Goal: Transaction & Acquisition: Purchase product/service

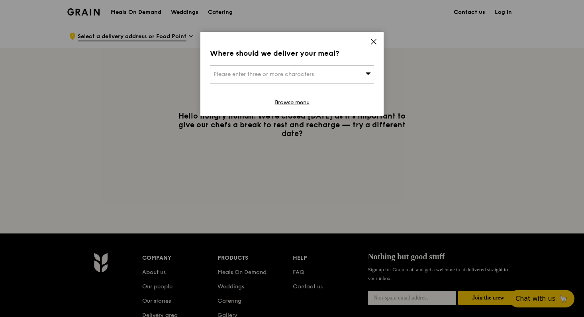
click at [373, 41] on icon at bounding box center [373, 41] width 5 height 5
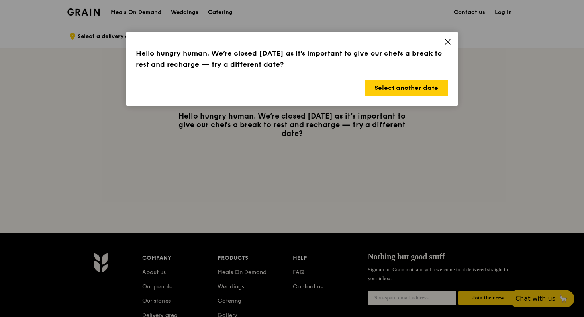
click at [457, 47] on div "Hello hungry human. We’re closed [DATE] as it’s important to give our chefs a b…" at bounding box center [291, 69] width 331 height 74
click at [448, 42] on icon at bounding box center [447, 41] width 5 height 5
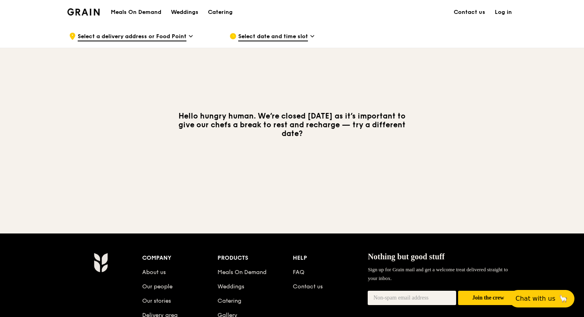
click at [163, 40] on span "Select a delivery address or Food Point" at bounding box center [132, 37] width 109 height 9
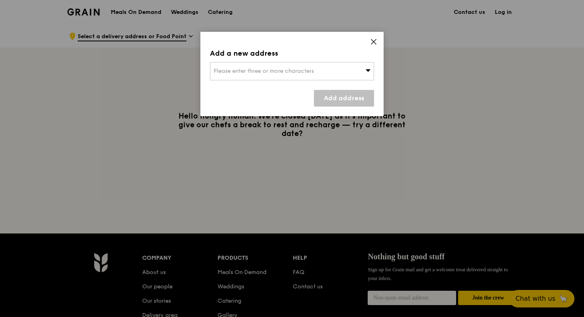
click at [229, 73] on span "Please enter three or more characters" at bounding box center [263, 71] width 100 height 7
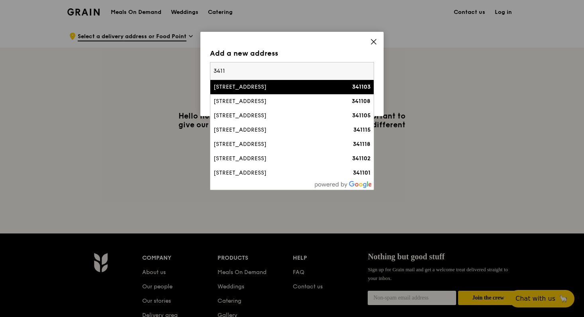
type input "3411"
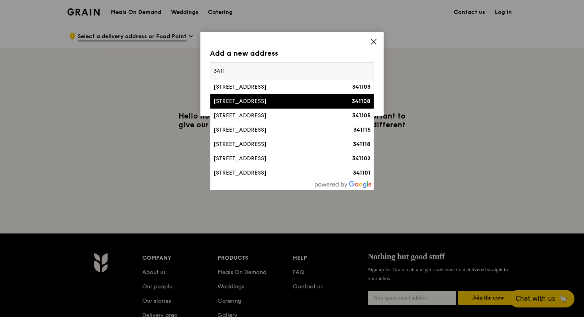
drag, startPoint x: 238, startPoint y: 89, endPoint x: 242, endPoint y: 103, distance: 14.0
click at [242, 103] on ul "[STREET_ADDRESS] 341103 [STREET_ADDRESS] 341108 [STREET_ADDRESS] 341105 [STREET…" at bounding box center [291, 202] width 163 height 244
click at [242, 103] on div "[STREET_ADDRESS]" at bounding box center [272, 102] width 118 height 8
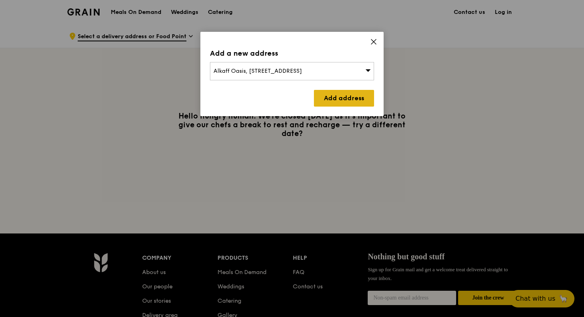
click at [350, 104] on link "Add address" at bounding box center [344, 98] width 60 height 17
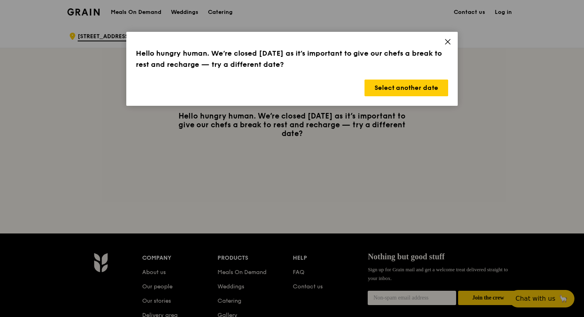
click at [444, 43] on icon at bounding box center [447, 41] width 7 height 7
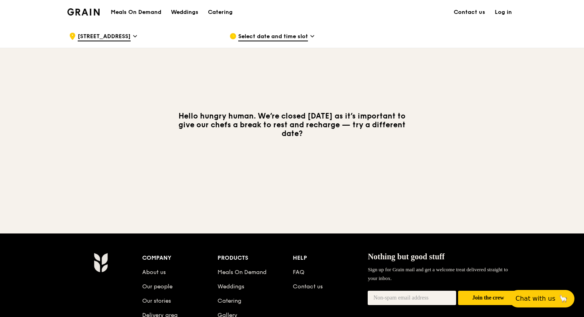
click at [260, 34] on span "Select date and time slot" at bounding box center [273, 37] width 70 height 9
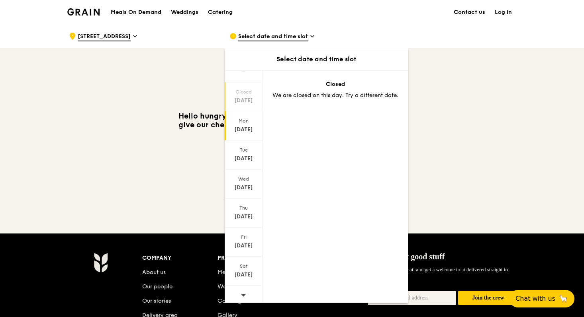
scroll to position [12, 0]
click at [249, 270] on div "[DATE]" at bounding box center [243, 272] width 35 height 8
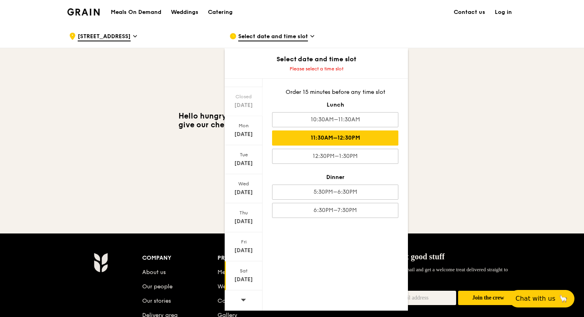
click at [290, 139] on div "11:30AM–12:30PM" at bounding box center [335, 138] width 126 height 15
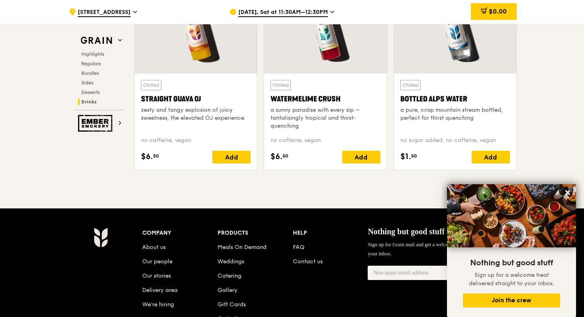
scroll to position [3216, 0]
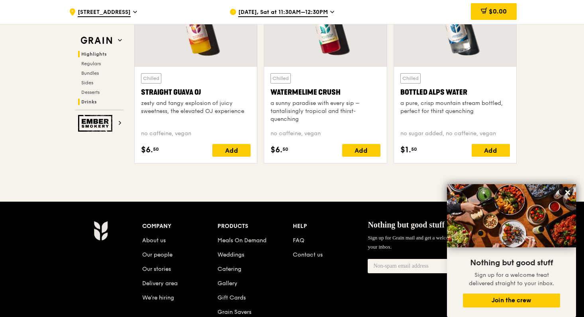
click at [90, 54] on span "Highlights" at bounding box center [93, 54] width 25 height 6
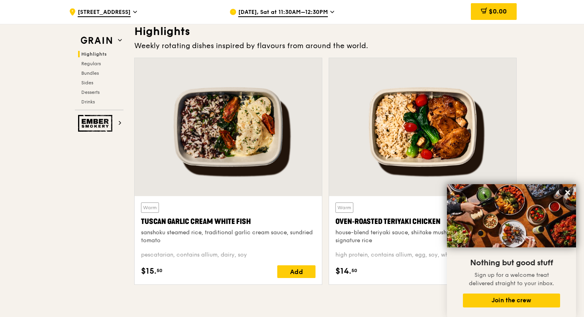
scroll to position [225, 0]
